Goal: Task Accomplishment & Management: Use online tool/utility

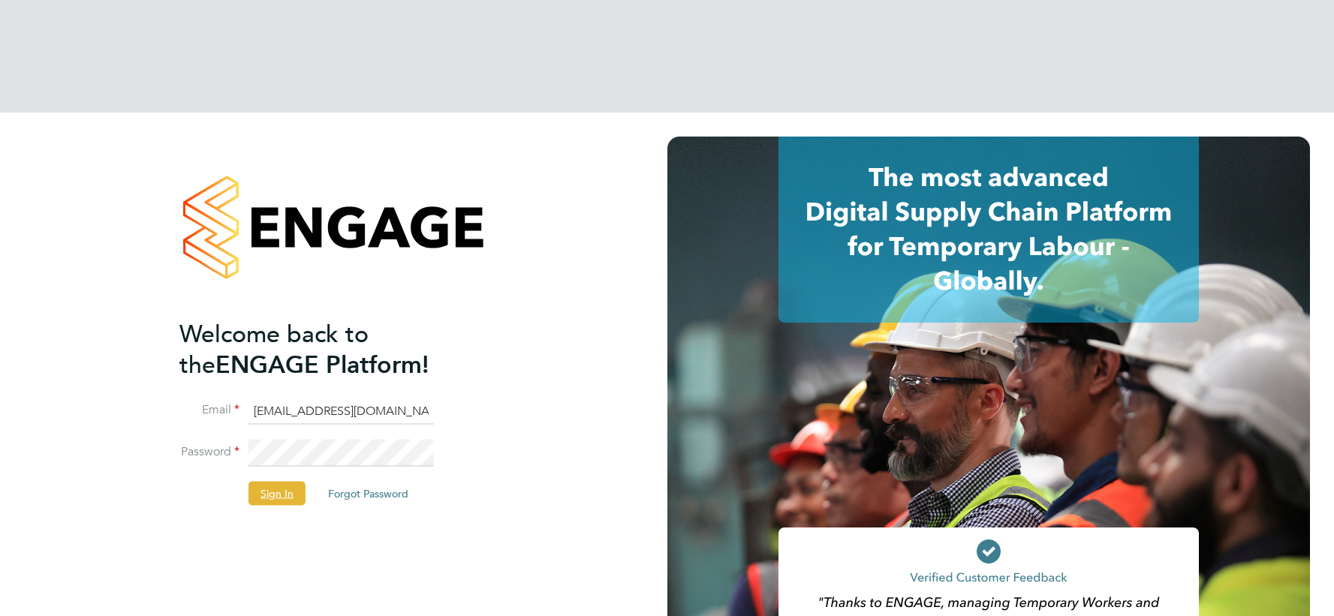
click at [289, 482] on button "Sign In" at bounding box center [276, 494] width 57 height 24
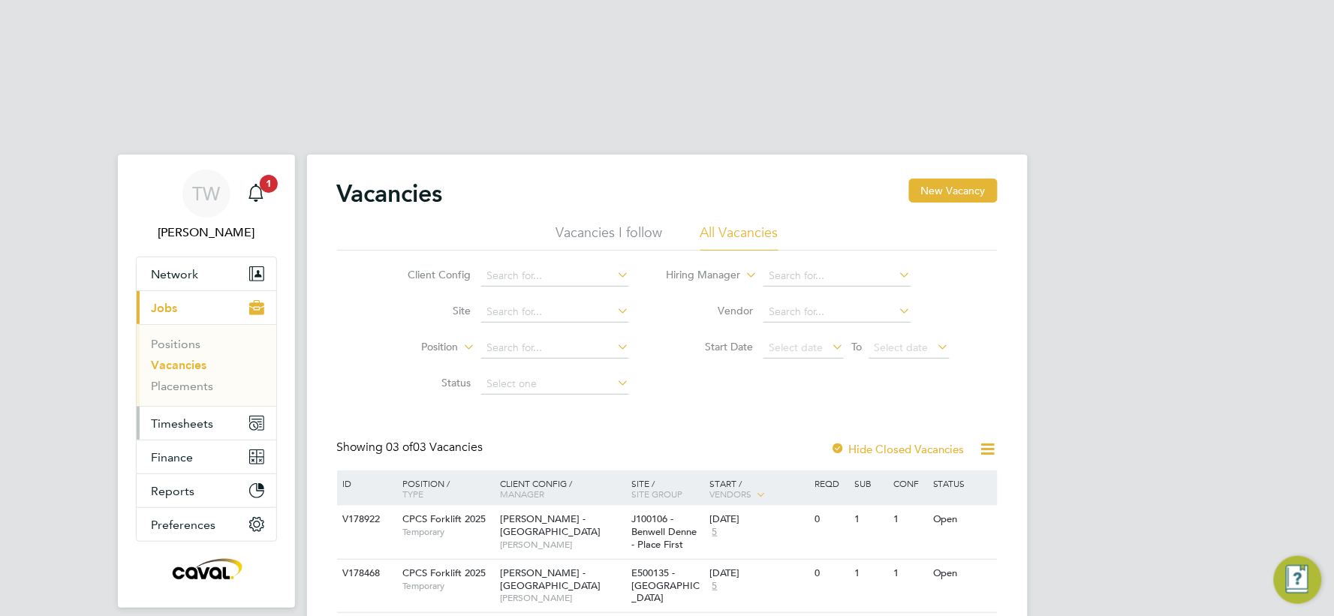
click at [193, 417] on span "Timesheets" at bounding box center [183, 424] width 62 height 14
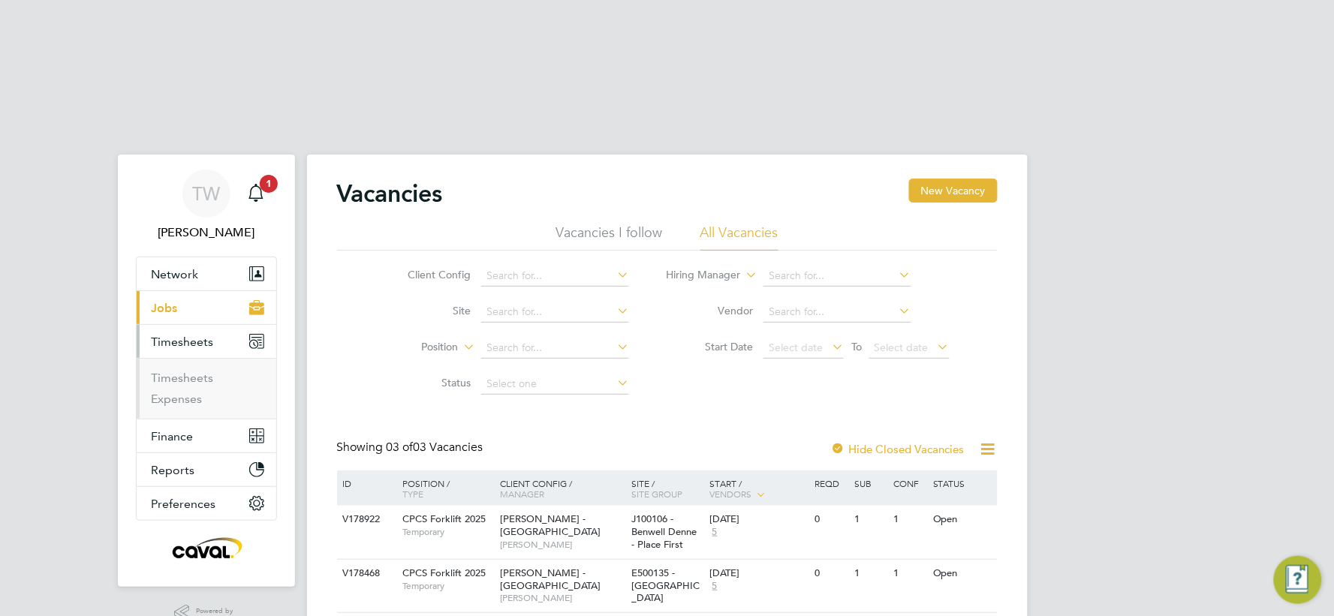
drag, startPoint x: 148, startPoint y: 264, endPoint x: 136, endPoint y: 276, distance: 16.5
click at [146, 358] on ul "Timesheets Expenses" at bounding box center [207, 388] width 140 height 61
click at [193, 371] on link "Timesheets" at bounding box center [183, 378] width 62 height 14
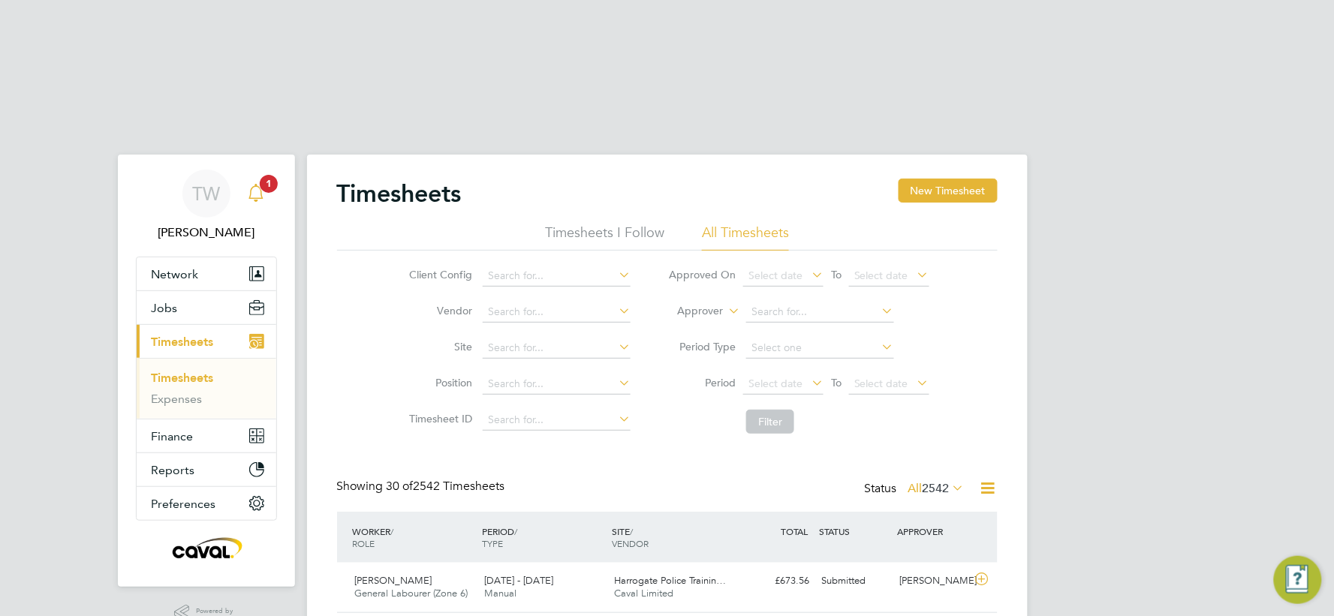
click at [263, 184] on icon "Main navigation" at bounding box center [256, 193] width 18 height 18
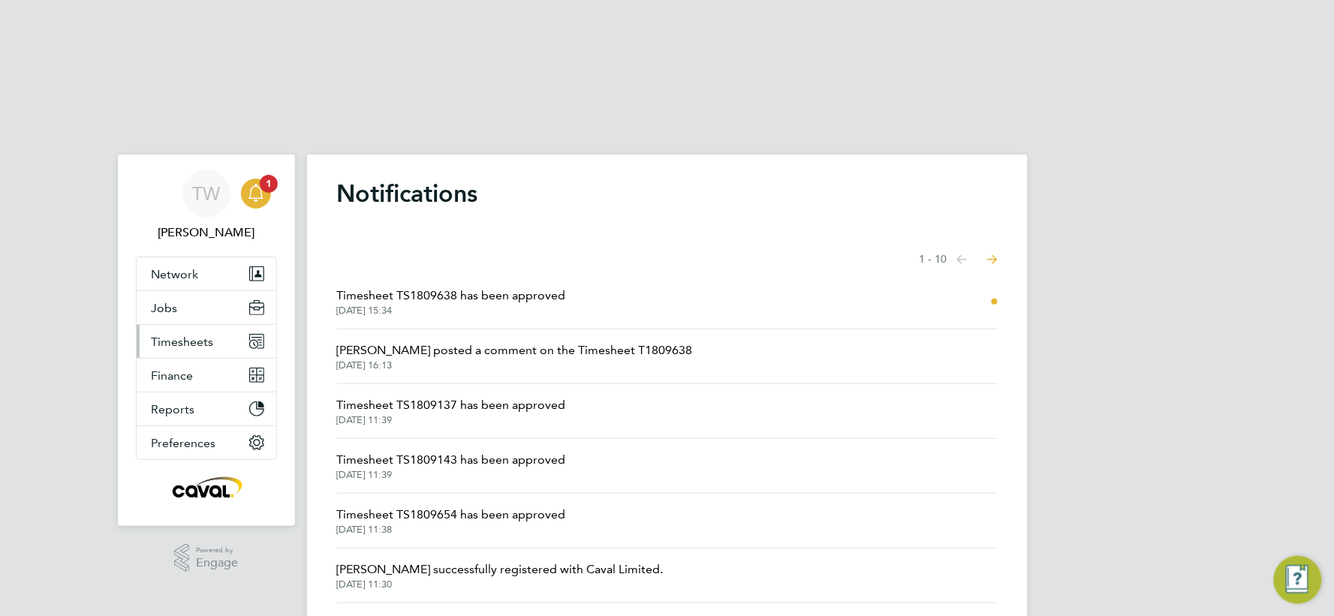
click at [188, 325] on button "Timesheets" at bounding box center [207, 341] width 140 height 33
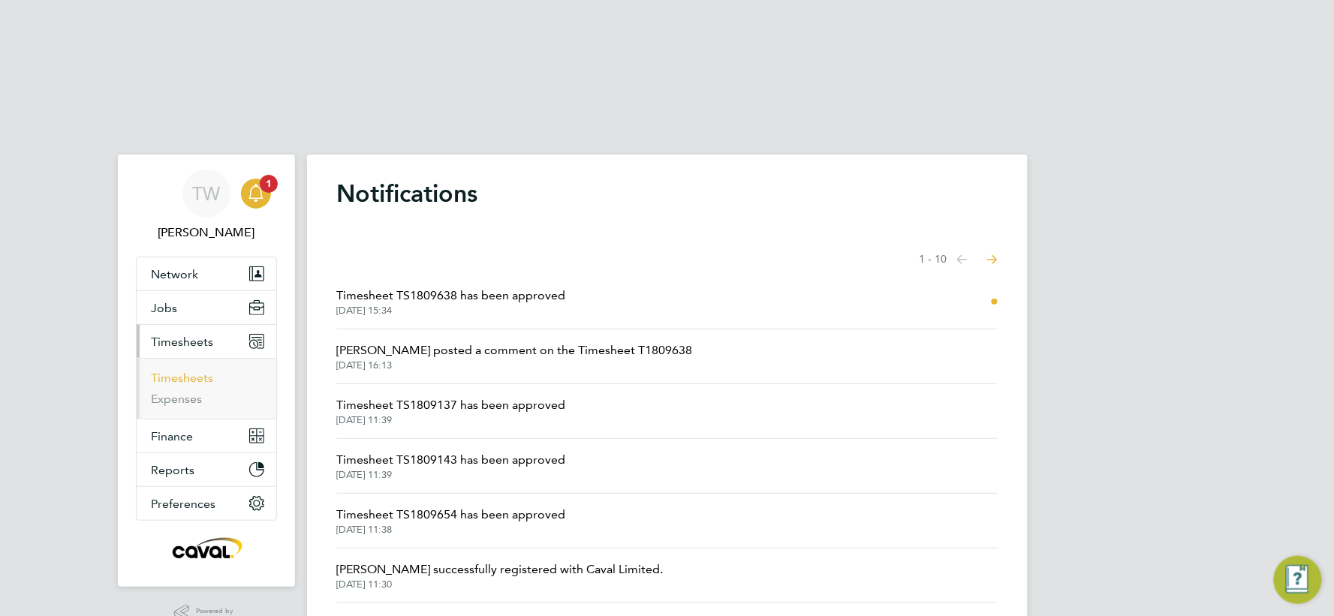
drag, startPoint x: 184, startPoint y: 258, endPoint x: 158, endPoint y: 254, distance: 26.7
click at [183, 358] on ul "Timesheets Expenses" at bounding box center [207, 388] width 140 height 61
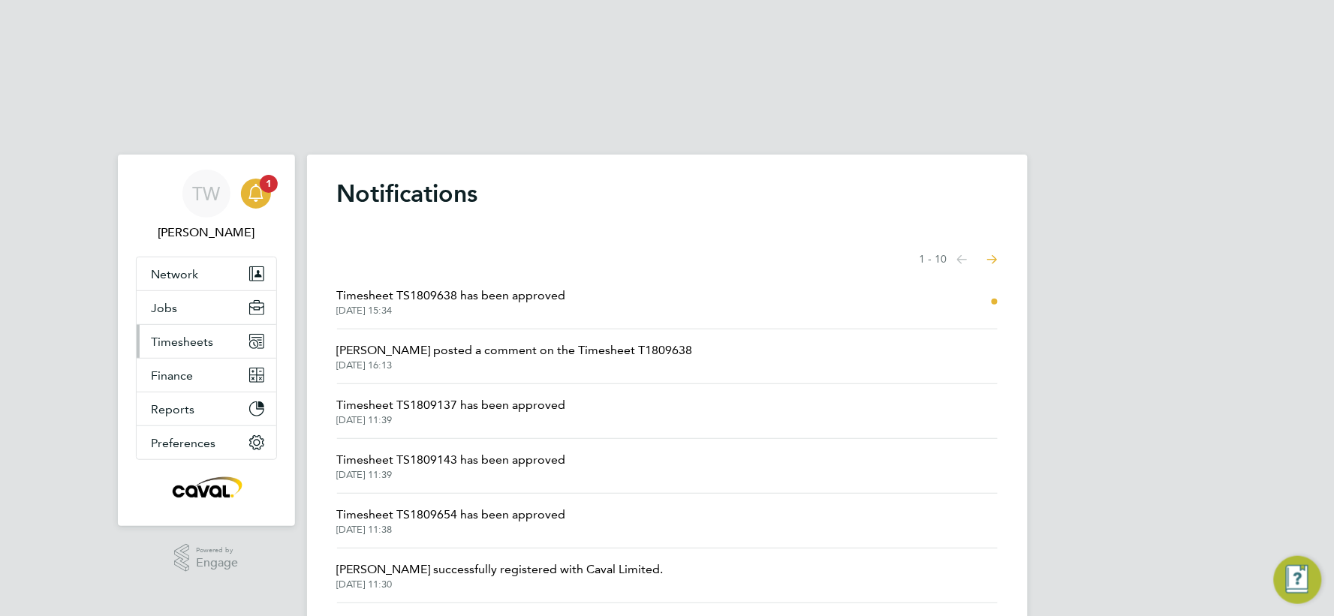
click at [168, 335] on span "Timesheets" at bounding box center [183, 342] width 62 height 14
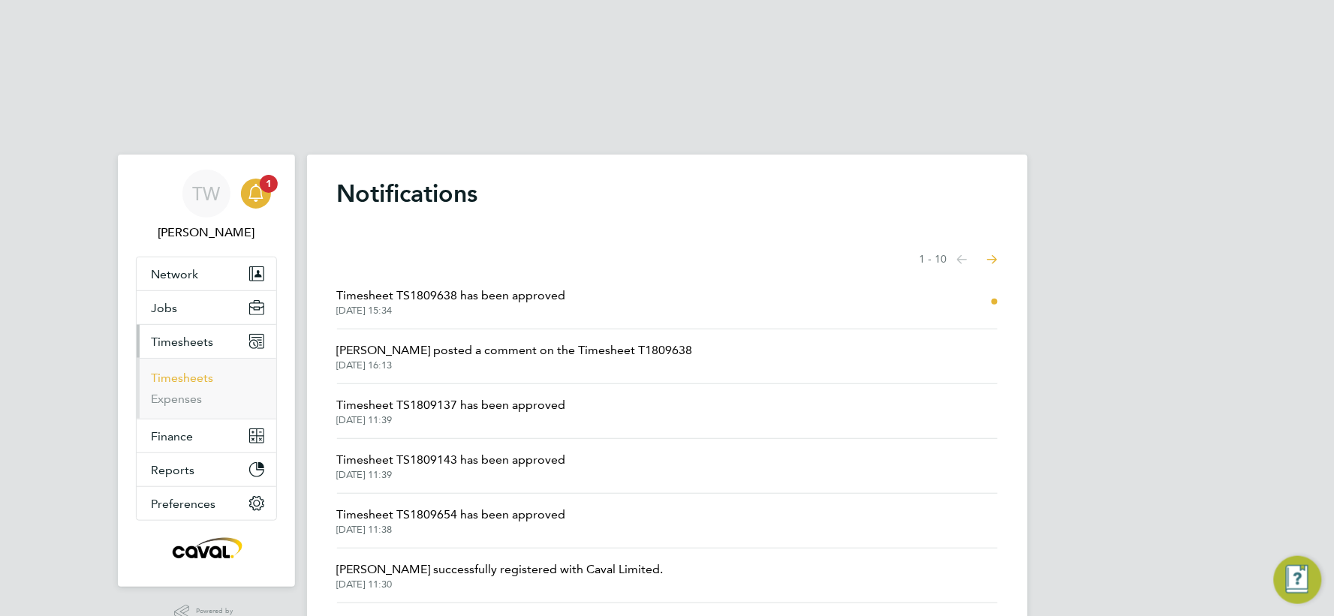
click at [170, 371] on link "Timesheets" at bounding box center [183, 378] width 62 height 14
